Goal: Transaction & Acquisition: Purchase product/service

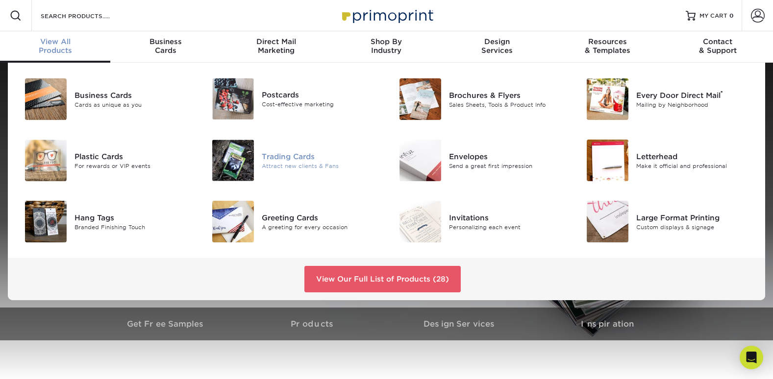
click at [289, 165] on div "Attract new clients & Fans" at bounding box center [321, 166] width 118 height 8
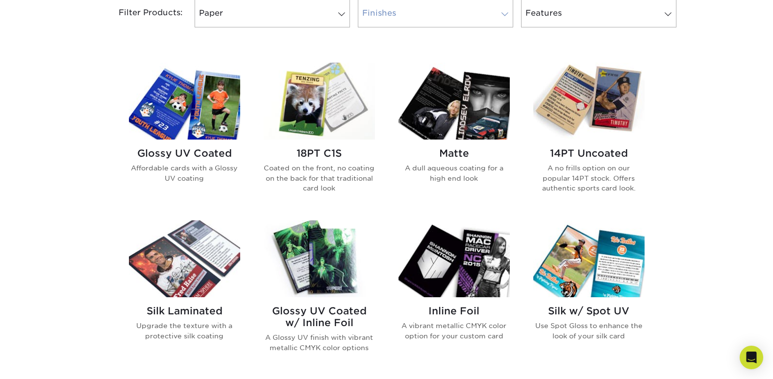
scroll to position [441, 0]
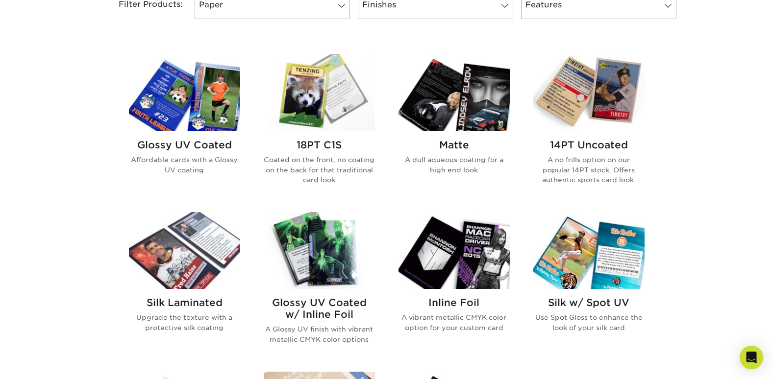
click at [592, 144] on h2 "14PT Uncoated" at bounding box center [588, 145] width 111 height 12
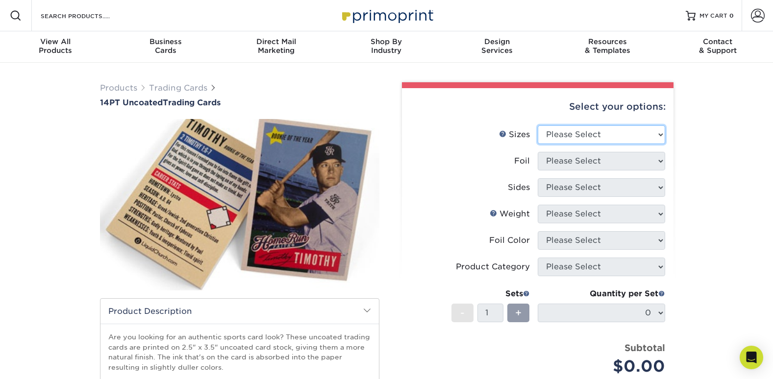
click at [602, 142] on select "Please Select 2.5" x 3.5"" at bounding box center [601, 134] width 127 height 19
select select "2.50x3.50"
click at [538, 125] on select "Please Select 2.5" x 3.5"" at bounding box center [601, 134] width 127 height 19
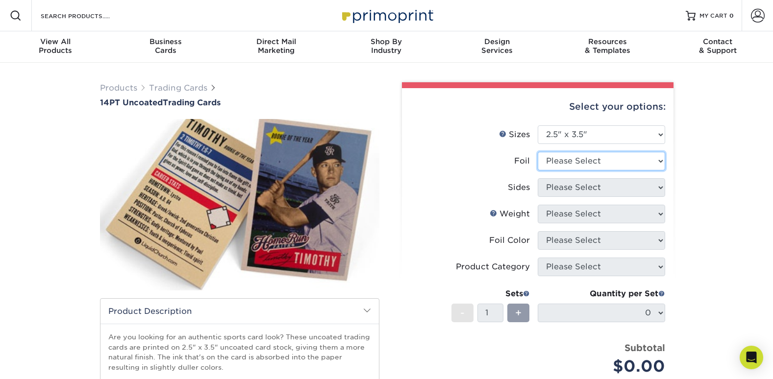
click at [597, 162] on select "Please Select Yes No" at bounding box center [601, 161] width 127 height 19
select select "0"
click at [538, 152] on select "Please Select Yes No" at bounding box center [601, 161] width 127 height 19
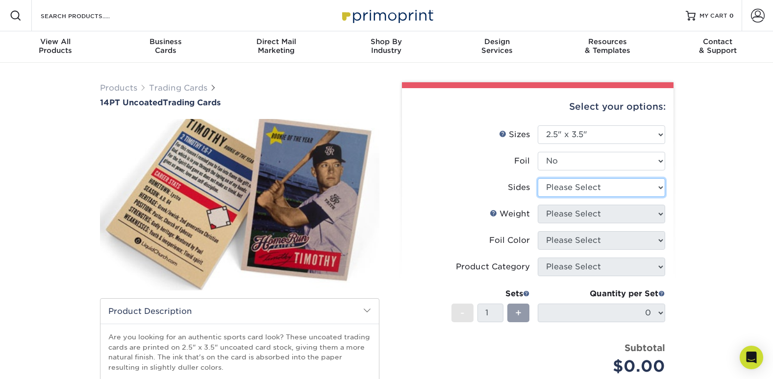
click at [579, 193] on select "Please Select Print Both Sides Print Front Only" at bounding box center [601, 187] width 127 height 19
select select "32d3c223-f82c-492b-b915-ba065a00862f"
click at [538, 178] on select "Please Select Print Both Sides Print Front Only" at bounding box center [601, 187] width 127 height 19
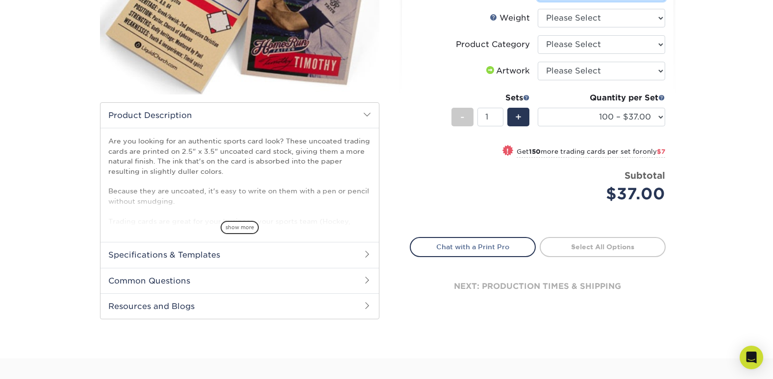
scroll to position [98, 0]
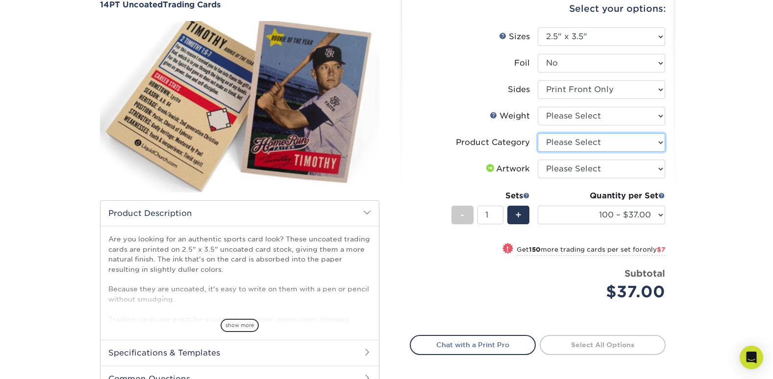
click at [622, 142] on select "Please Select Trading Cards" at bounding box center [601, 142] width 127 height 19
select select "c2f9bce9-36c2-409d-b101-c29d9d031e18"
click at [538, 133] on select "Please Select Trading Cards" at bounding box center [601, 142] width 127 height 19
click at [611, 172] on select "Please Select I will upload files I need a design - $100" at bounding box center [601, 169] width 127 height 19
select select "upload"
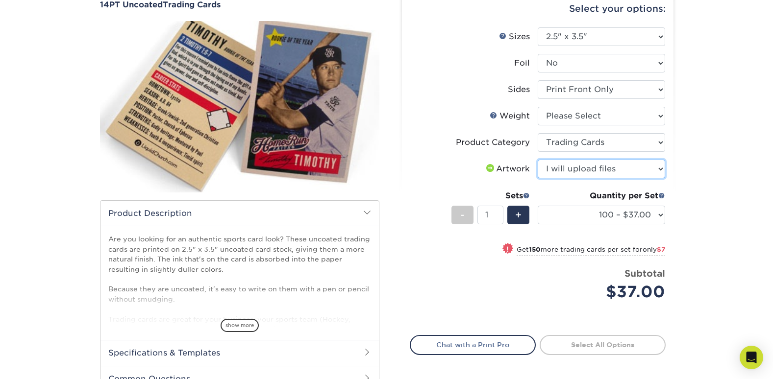
click at [538, 160] on select "Please Select I will upload files I need a design - $100" at bounding box center [601, 169] width 127 height 19
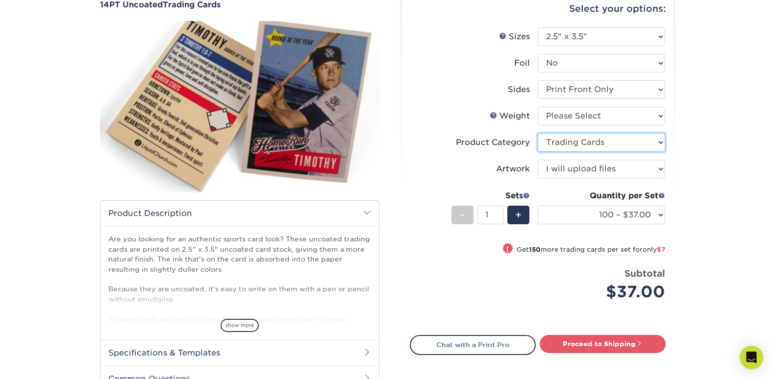
click at [589, 142] on select "Please Select Trading Cards" at bounding box center [601, 142] width 127 height 19
